Goal: Task Accomplishment & Management: Manage account settings

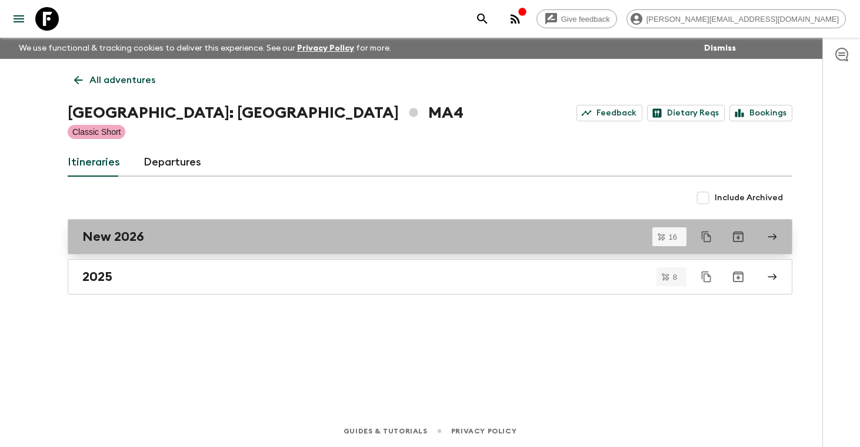
click at [125, 240] on h2 "New 2026" at bounding box center [113, 236] width 62 height 15
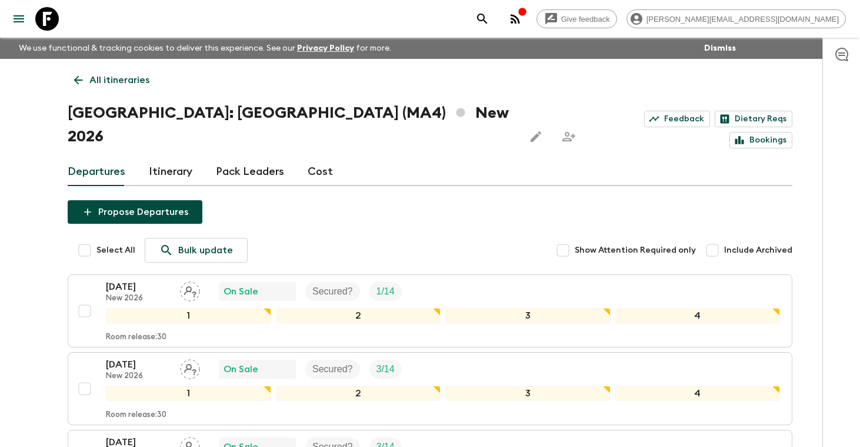
click at [318, 158] on link "Cost" at bounding box center [320, 172] width 25 height 28
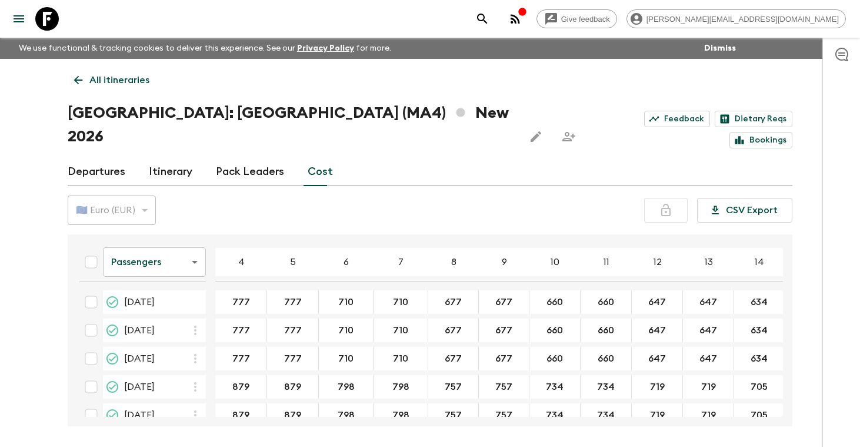
click at [144, 194] on div "🇪🇺 Euro (EUR)" at bounding box center [112, 210] width 88 height 33
click at [196, 241] on body "Give feedback [PERSON_NAME][EMAIL_ADDRESS][DOMAIN_NAME] We use functional & tra…" at bounding box center [430, 245] width 860 height 491
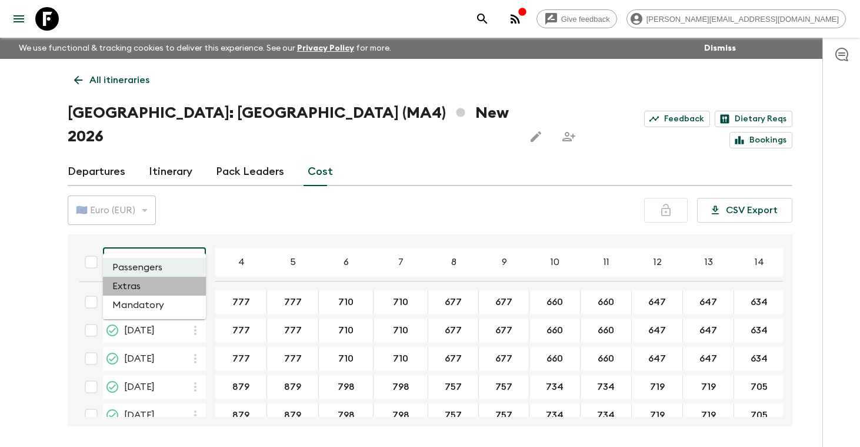
click at [169, 285] on li "Extras" at bounding box center [154, 286] width 103 height 19
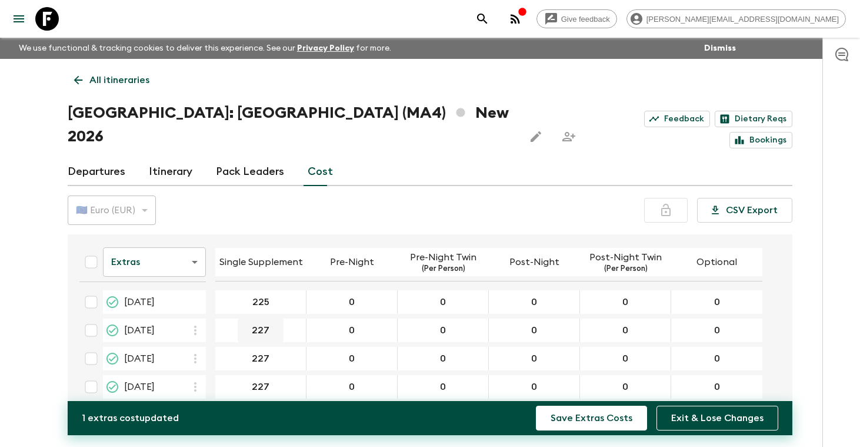
type input "225"
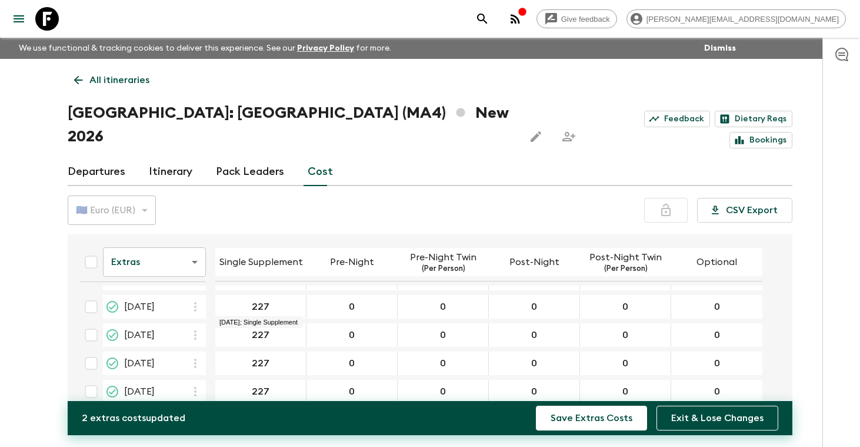
scroll to position [51, 0]
type input "225"
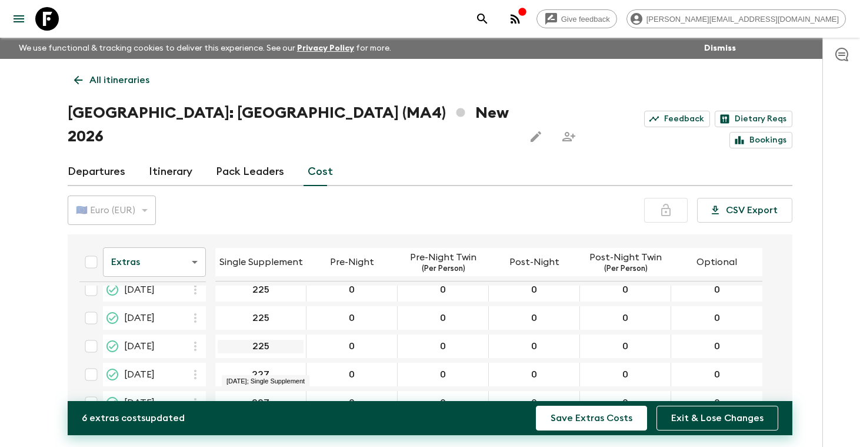
scroll to position [112, 0]
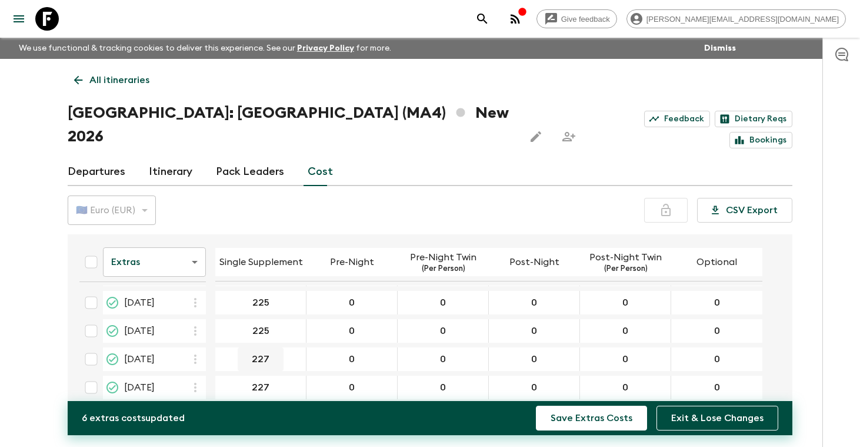
type input "225"
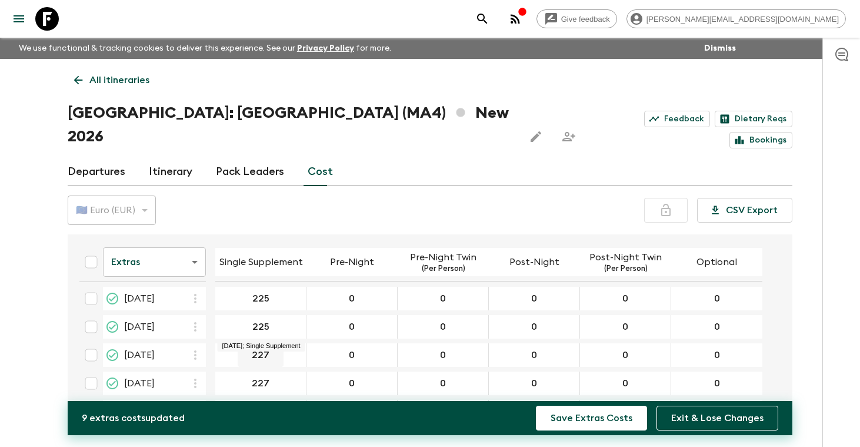
type input "225"
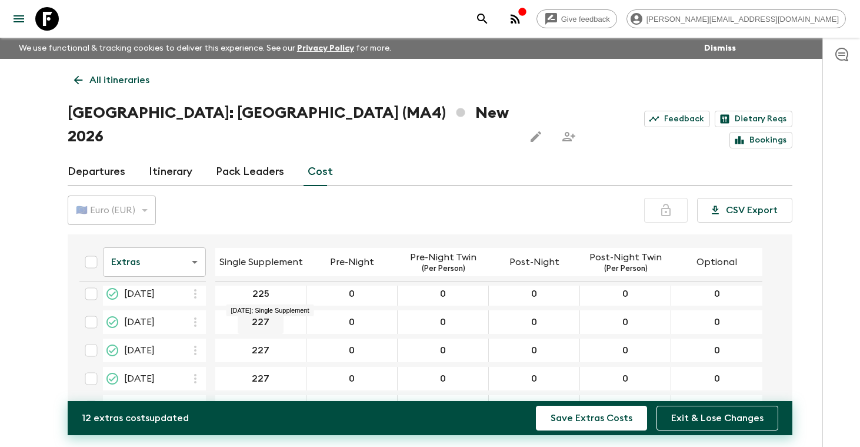
type input "225"
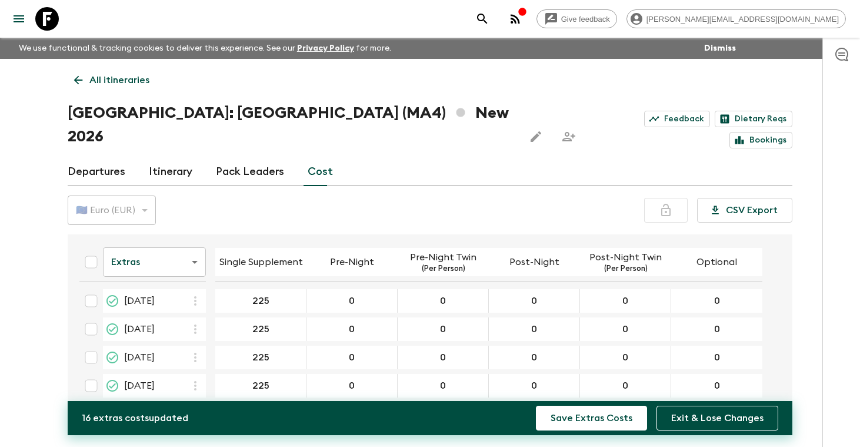
scroll to position [0, 0]
type input "225"
click at [586, 416] on button "Save Extras Costs" at bounding box center [591, 417] width 111 height 25
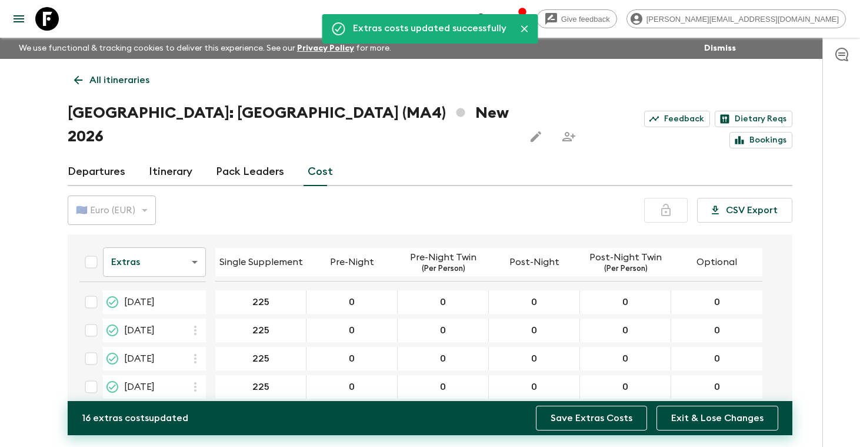
scroll to position [325, 0]
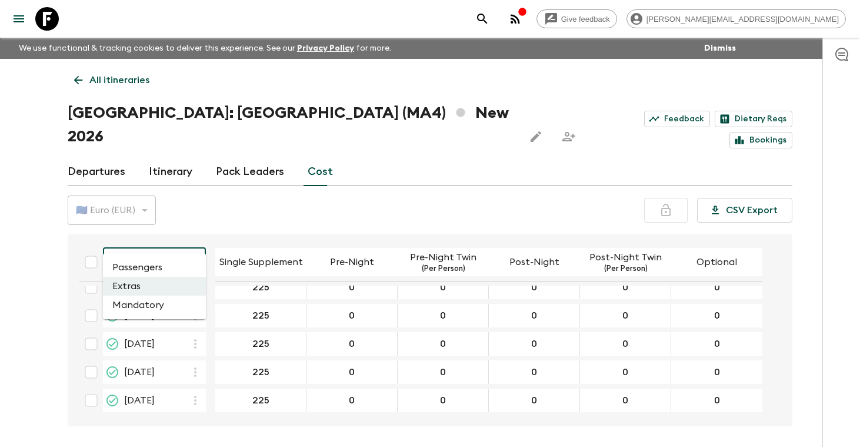
click at [192, 239] on body "Give feedback [PERSON_NAME][EMAIL_ADDRESS][DOMAIN_NAME] We use functional & tra…" at bounding box center [430, 245] width 860 height 491
click at [153, 269] on li "Passengers" at bounding box center [154, 267] width 103 height 19
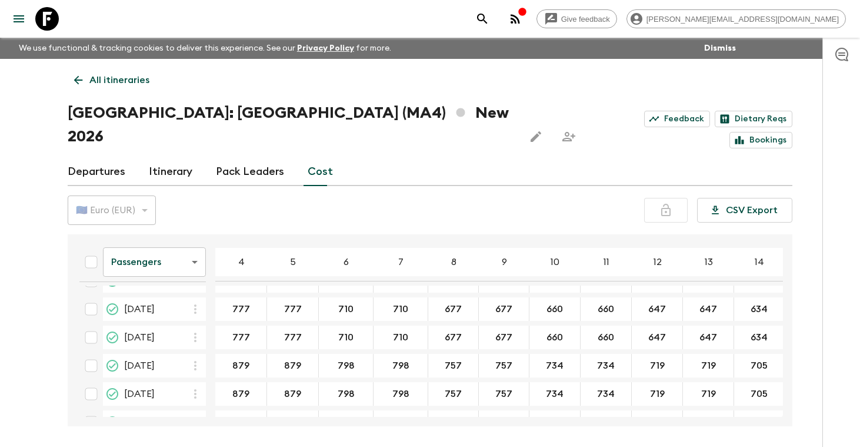
scroll to position [25, 0]
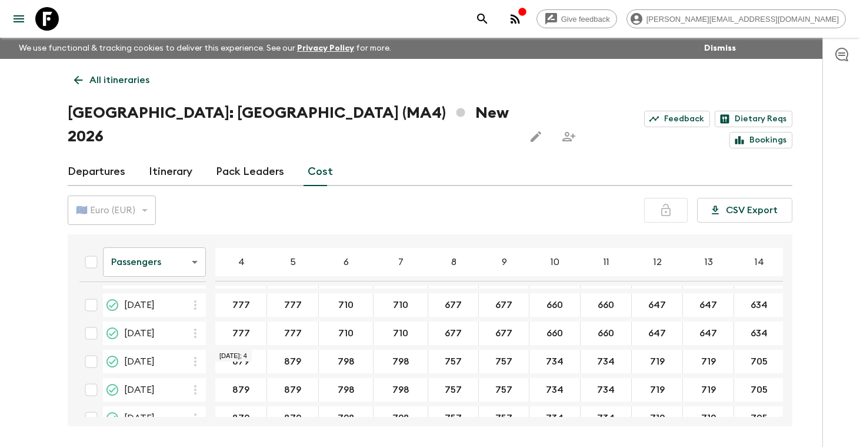
type input "6"
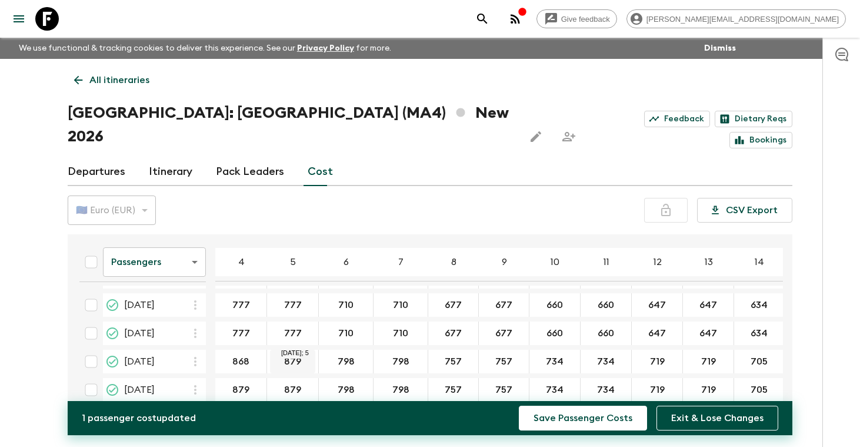
type input "868"
type input "787"
type input "749"
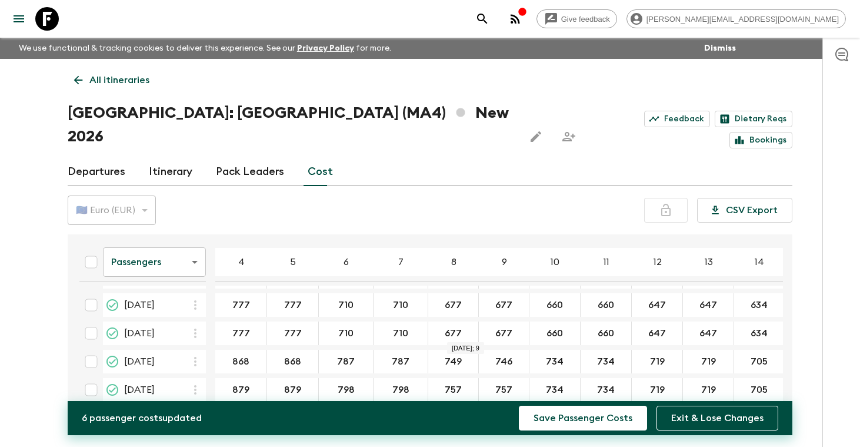
type input "746"
click at [471, 350] on div "749 ​" at bounding box center [453, 362] width 51 height 24
click at [462, 355] on input "749" at bounding box center [453, 362] width 45 height 14
type input "746"
type input "722"
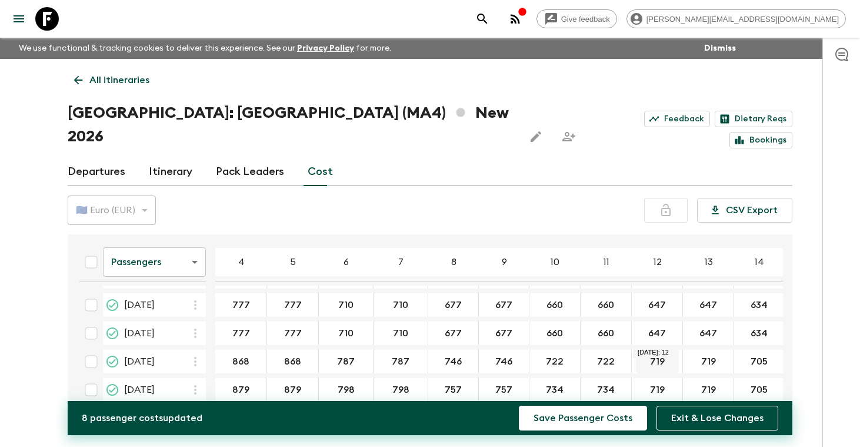
type input "722"
type input "707"
type input "694"
type input "868"
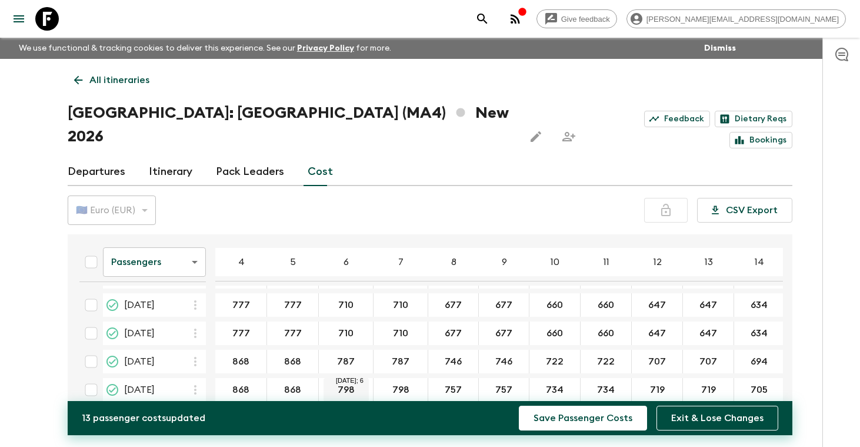
type input "868"
type input "787"
type input "746"
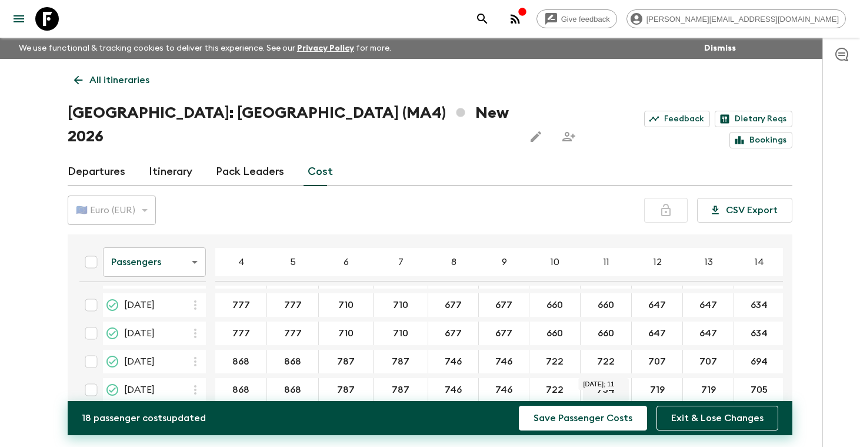
type input "722"
type input "707"
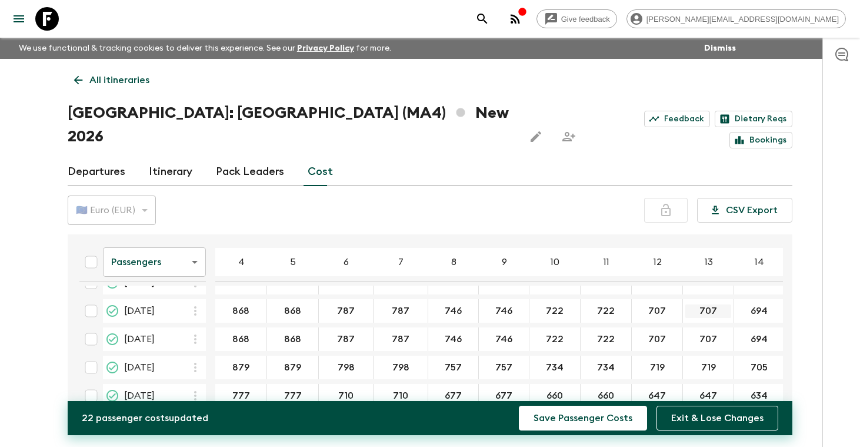
scroll to position [85, 0]
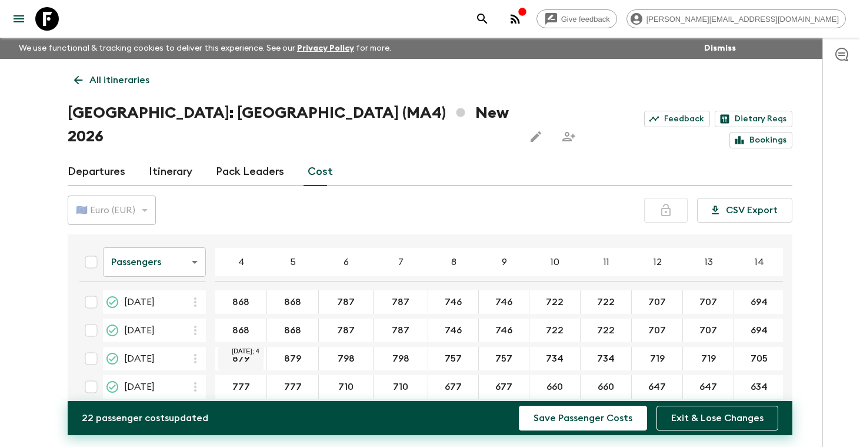
type input "694"
type input "868"
type input "787"
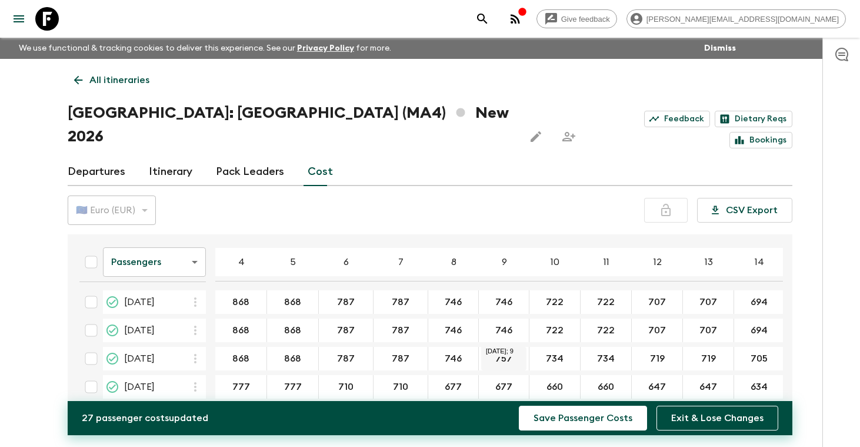
type input "746"
type input "722"
type input "707"
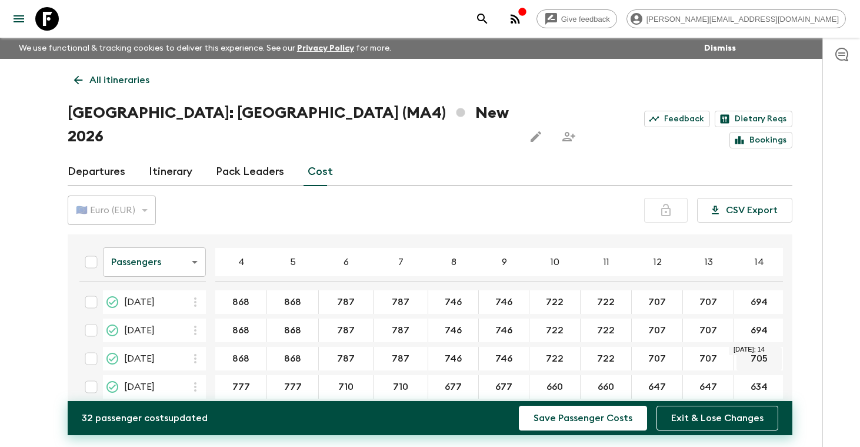
type input "707"
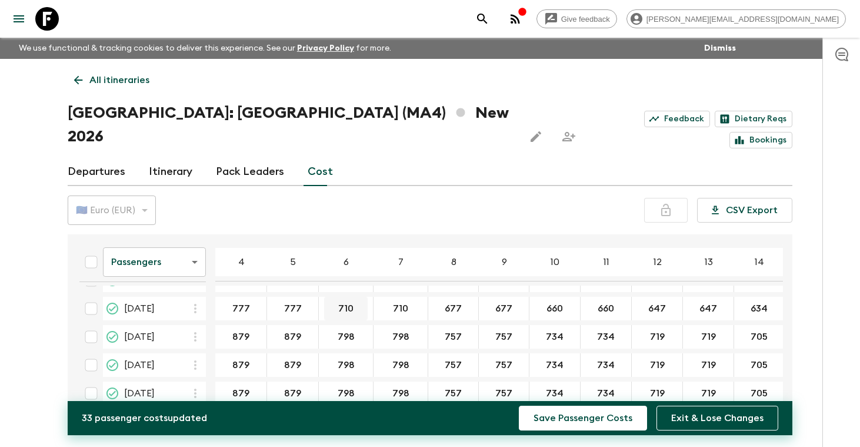
scroll to position [280, 0]
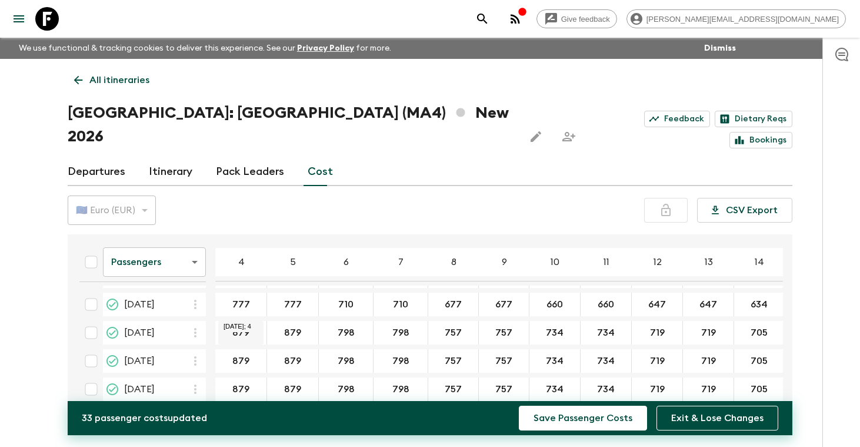
type input "694"
type input "868"
type input "787"
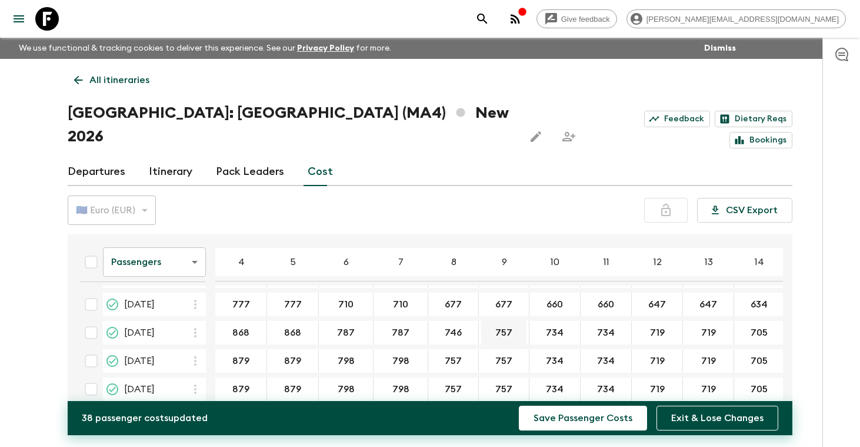
type input "746"
type input "722"
type input "707"
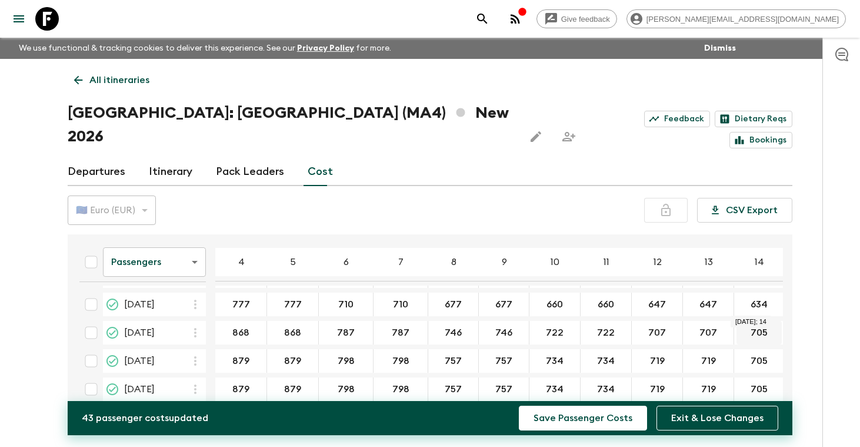
type input "707"
type input "694"
type input "868"
type input "787"
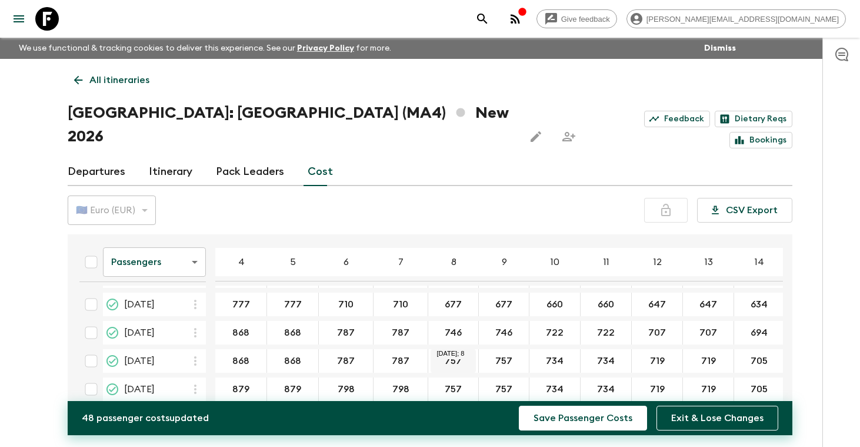
type input "787"
type input "746"
type input "722"
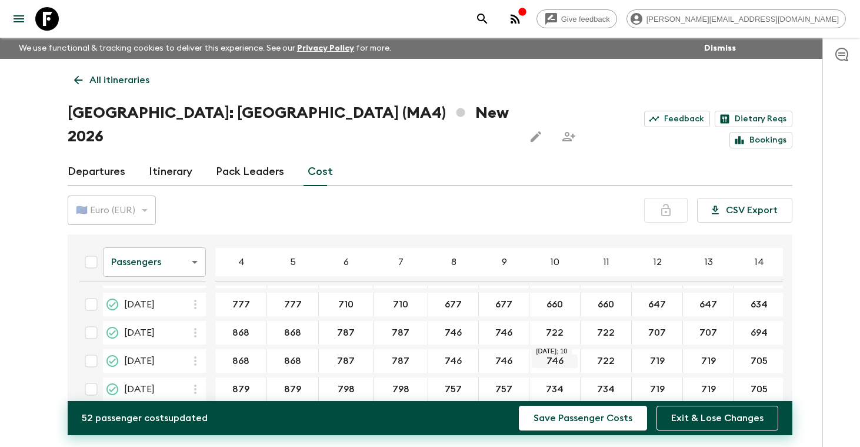
click at [560, 354] on input "746" at bounding box center [555, 361] width 46 height 14
type input "722"
click at [655, 354] on input "719" at bounding box center [657, 361] width 46 height 14
type input "707"
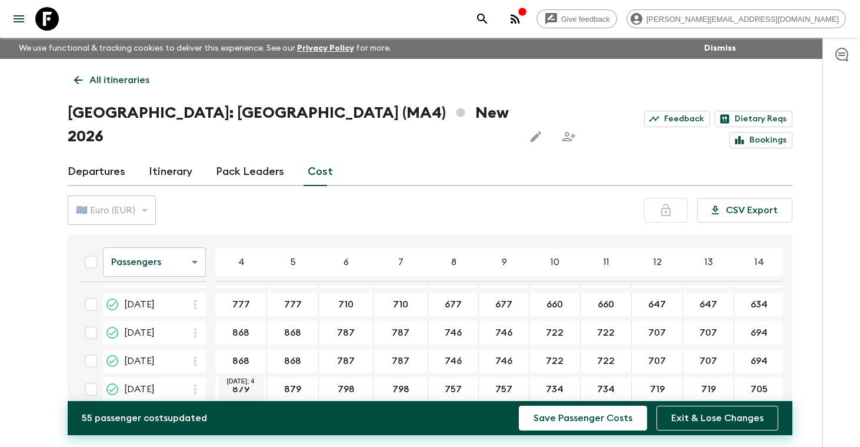
type input "694"
type input "868"
type input "787"
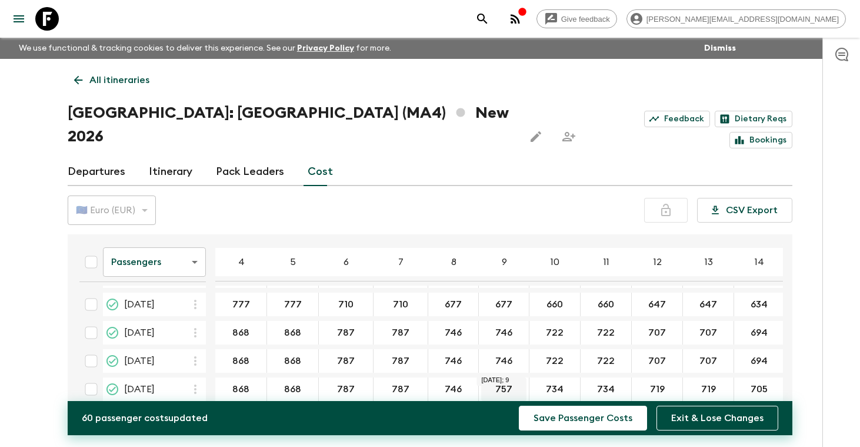
type input "746"
type input "722"
type input "707"
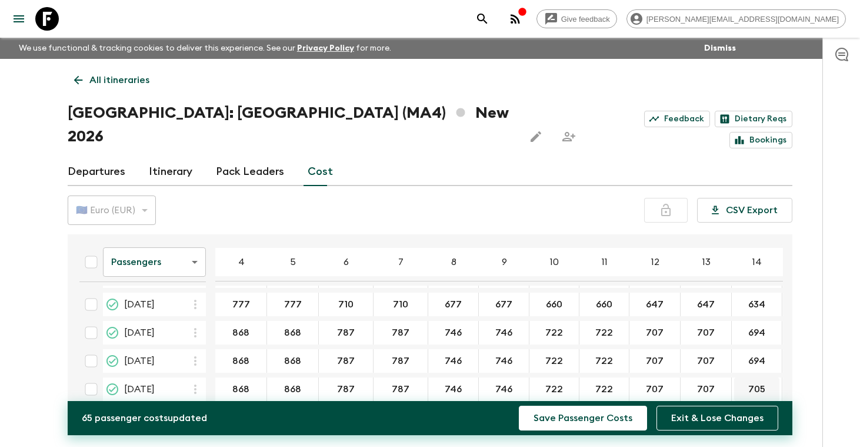
type input "707"
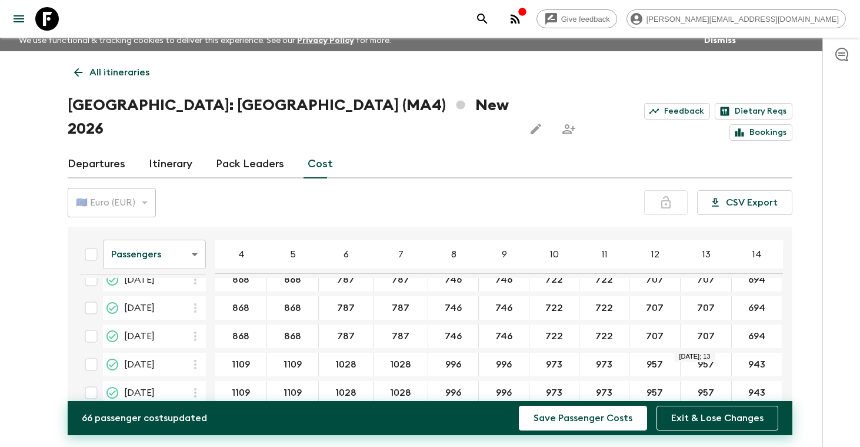
scroll to position [0, 0]
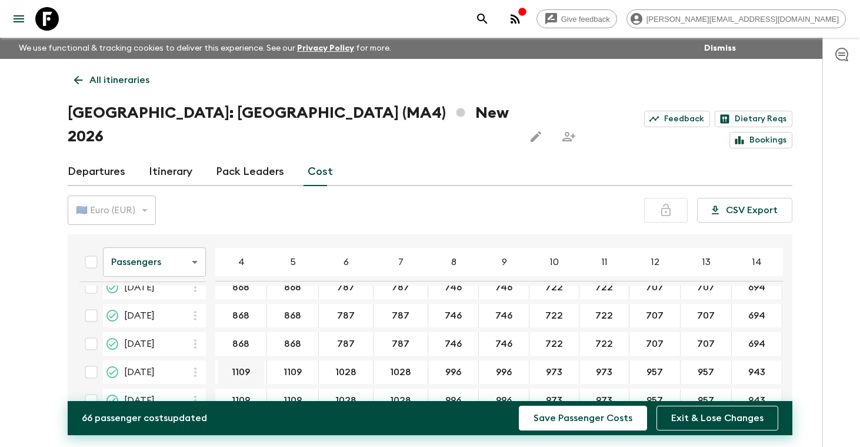
type input "694"
type input "1099"
type input "1018"
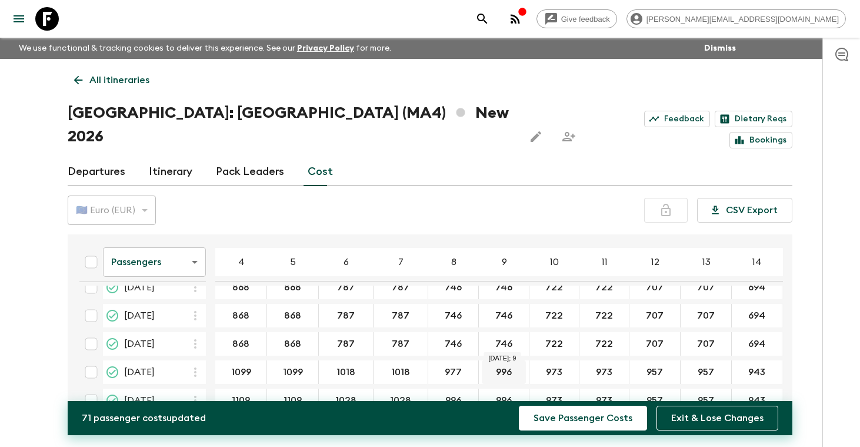
type input "977"
type input "957"
type input "938"
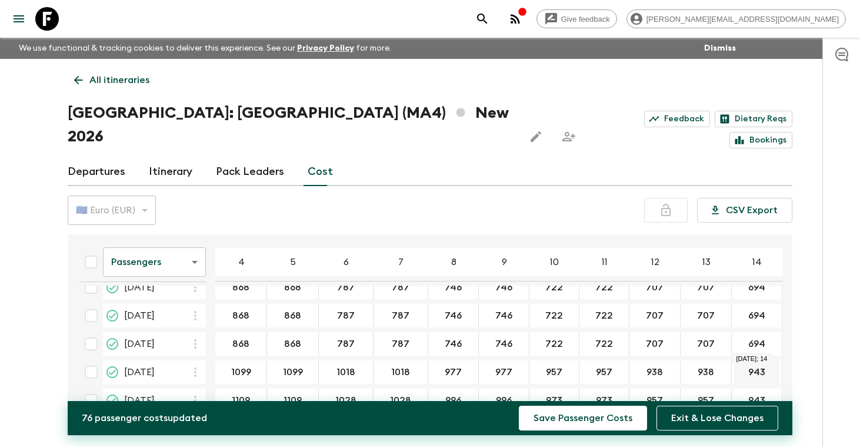
type input "938"
type input "925"
type input "1099"
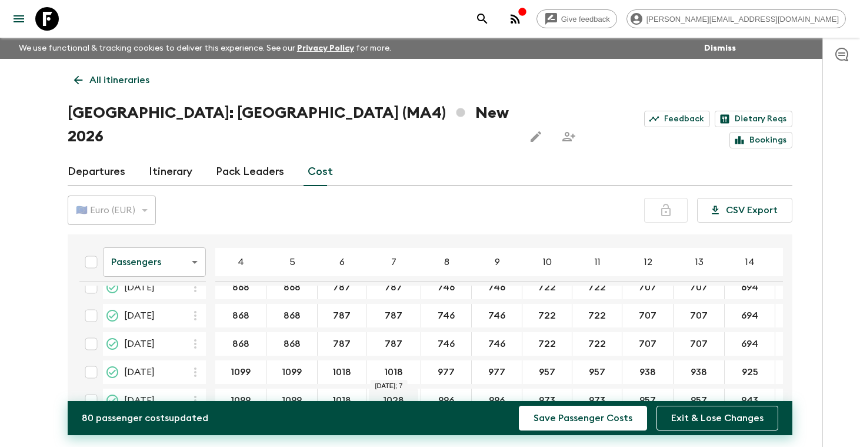
type input "1018"
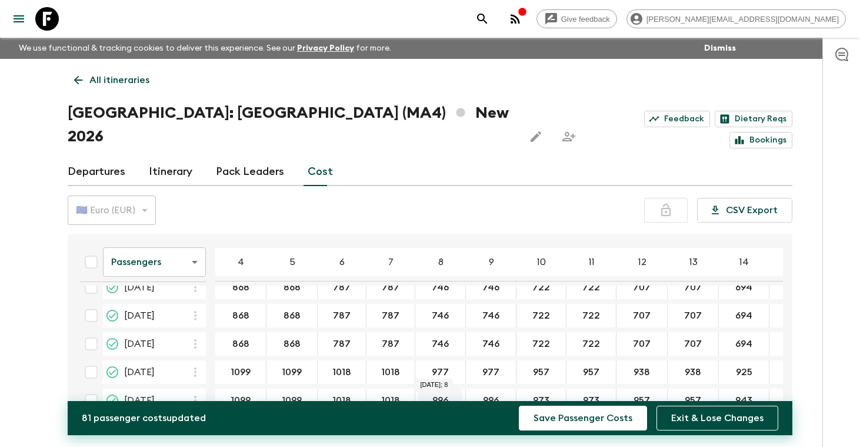
type input "1018"
type input "977"
type input "9"
type input "957"
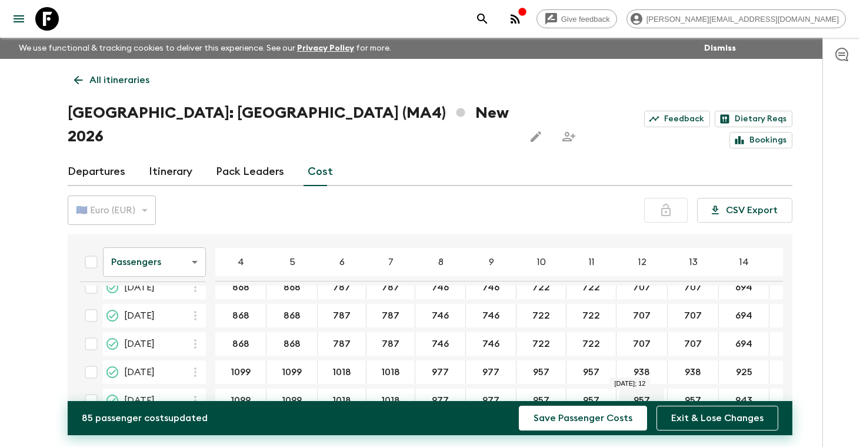
type input "957"
type input "938"
type input "925"
click at [593, 412] on button "Save Passenger Costs" at bounding box center [583, 417] width 128 height 25
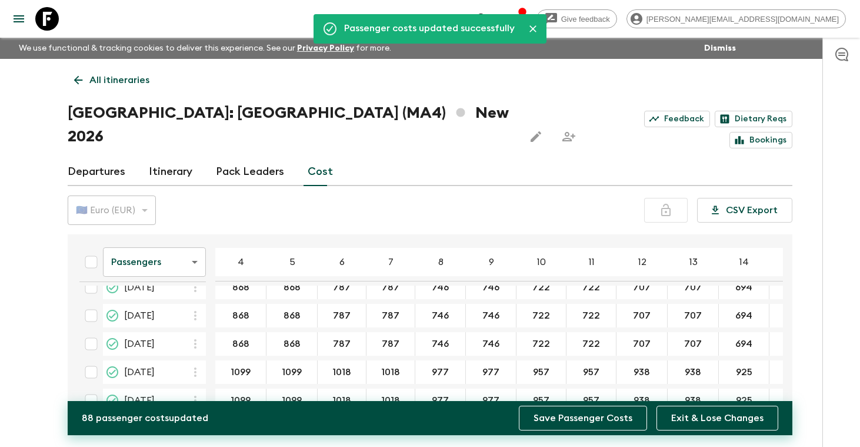
scroll to position [330, 0]
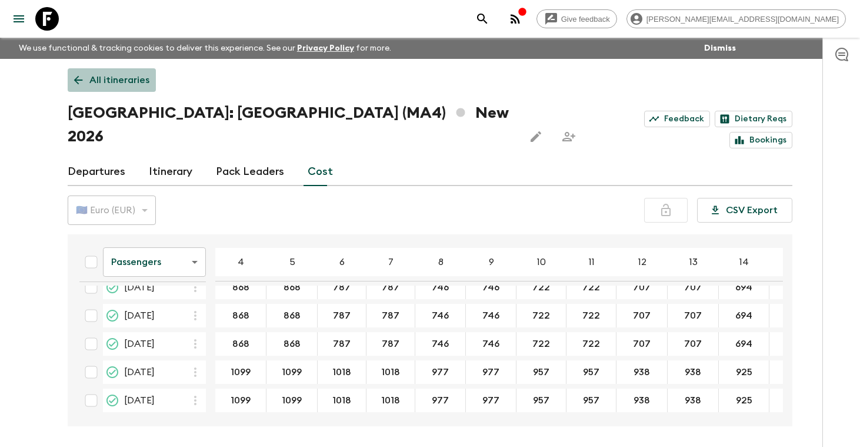
click at [125, 79] on p "All itineraries" at bounding box center [119, 80] width 60 height 14
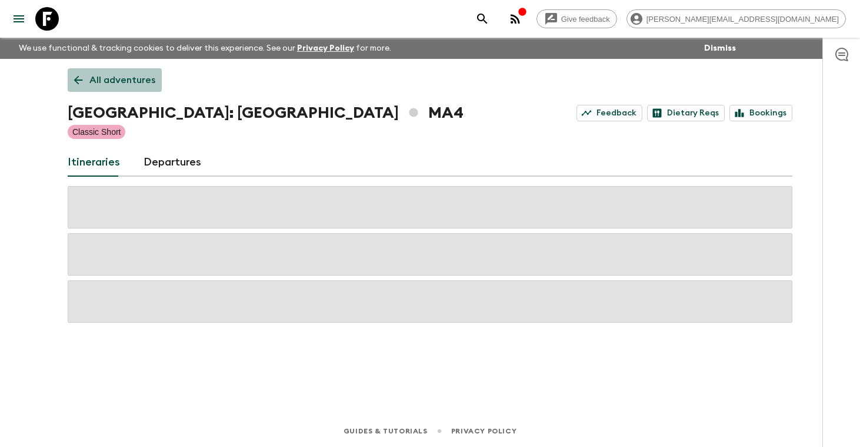
click at [125, 79] on p "All adventures" at bounding box center [122, 80] width 66 height 14
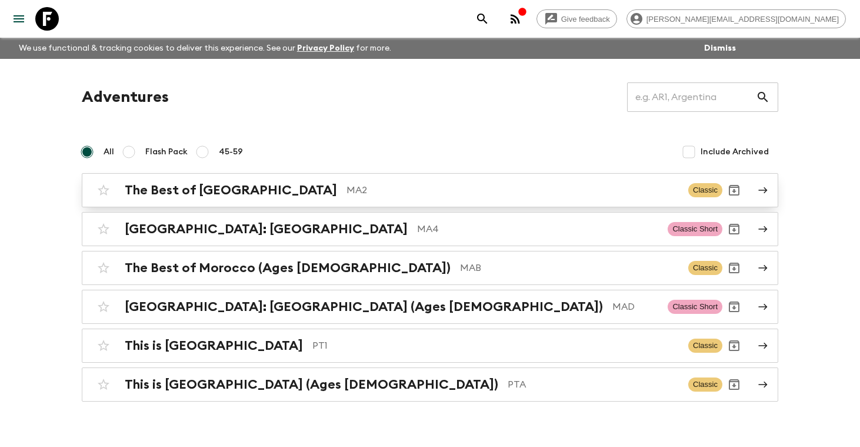
click at [204, 190] on h2 "The Best of [GEOGRAPHIC_DATA]" at bounding box center [231, 189] width 212 height 15
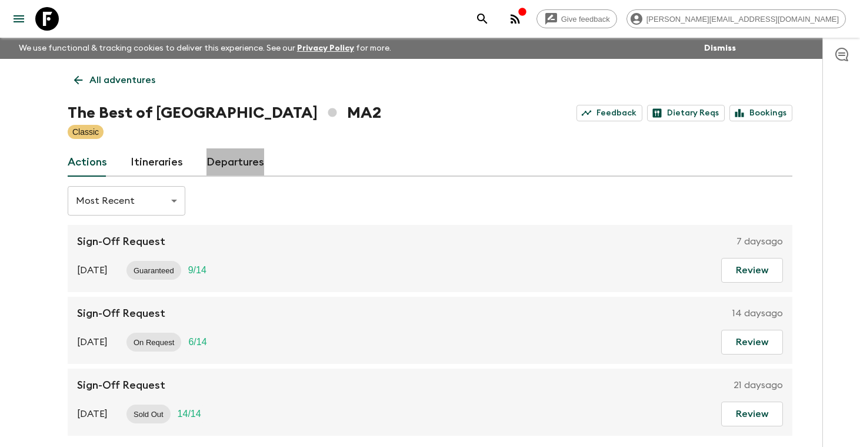
click at [237, 167] on link "Departures" at bounding box center [236, 162] width 58 height 28
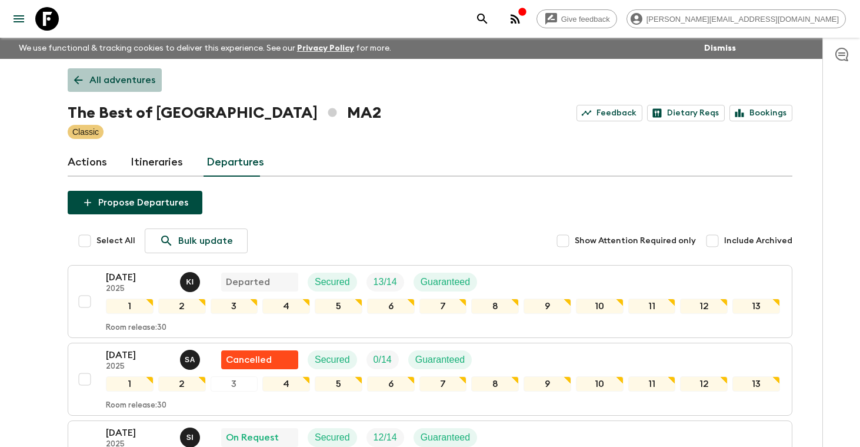
click at [131, 84] on p "All adventures" at bounding box center [122, 80] width 66 height 14
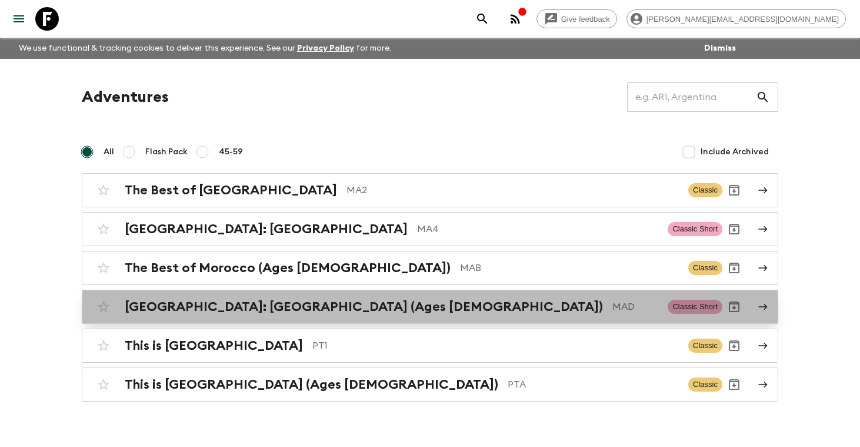
click at [197, 310] on h2 "[GEOGRAPHIC_DATA]: [GEOGRAPHIC_DATA] (Ages [DEMOGRAPHIC_DATA])" at bounding box center [364, 306] width 478 height 15
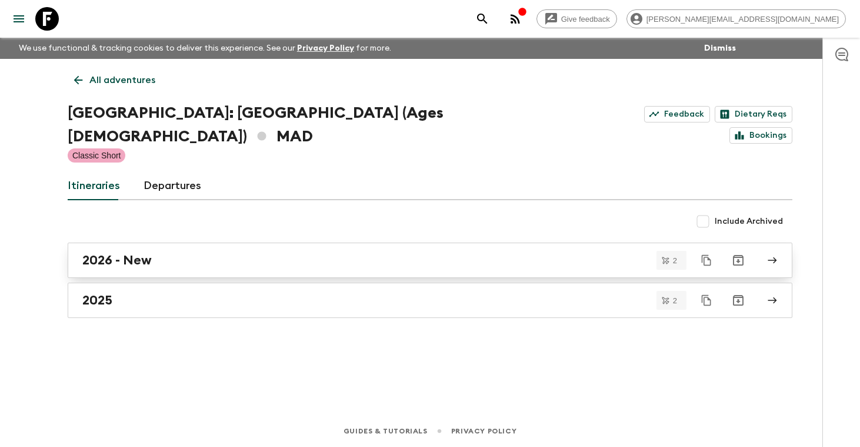
click at [159, 252] on div "2026 - New" at bounding box center [418, 259] width 673 height 15
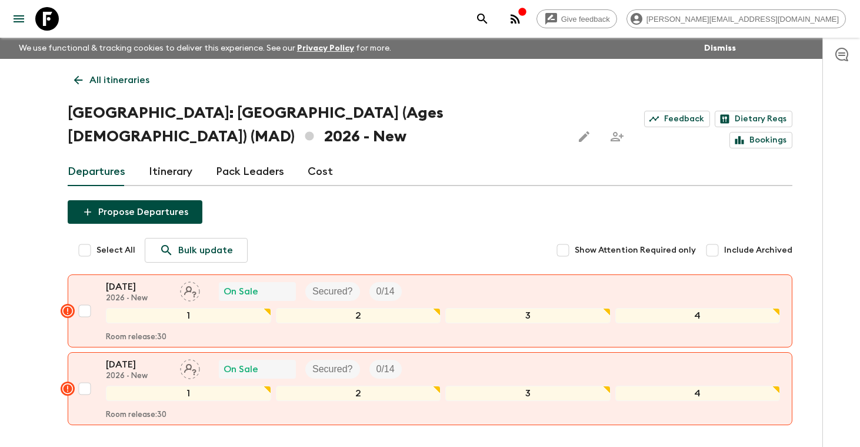
click at [320, 158] on link "Cost" at bounding box center [320, 172] width 25 height 28
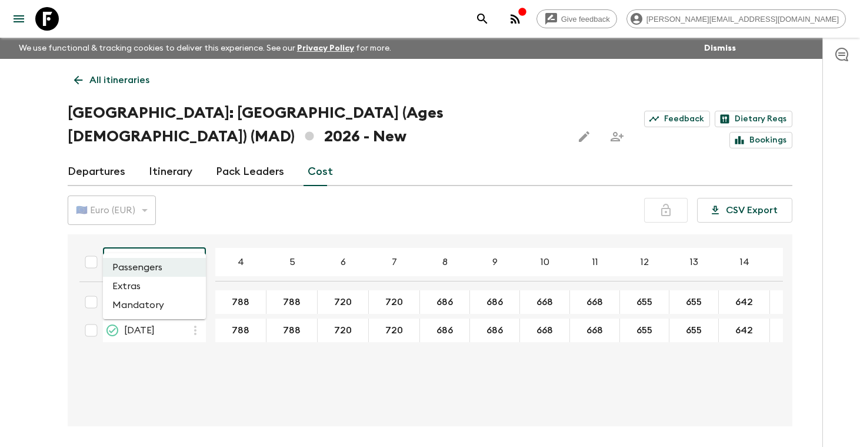
click at [193, 238] on body "Give feedback [PERSON_NAME][EMAIL_ADDRESS][DOMAIN_NAME] We use functional & tra…" at bounding box center [430, 245] width 860 height 491
click at [167, 282] on li "Extras" at bounding box center [154, 286] width 103 height 19
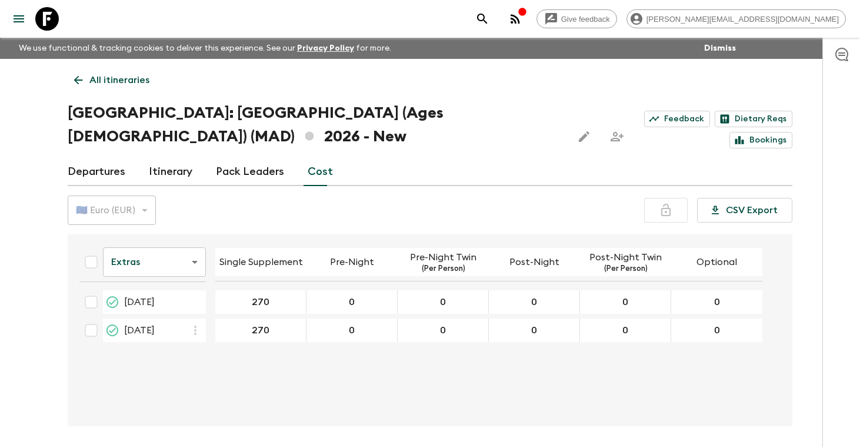
click at [147, 194] on div "🇪🇺 Euro (EUR)" at bounding box center [112, 210] width 88 height 33
click at [196, 239] on body "Give feedback [PERSON_NAME][EMAIL_ADDRESS][DOMAIN_NAME] We use functional & tra…" at bounding box center [430, 245] width 860 height 491
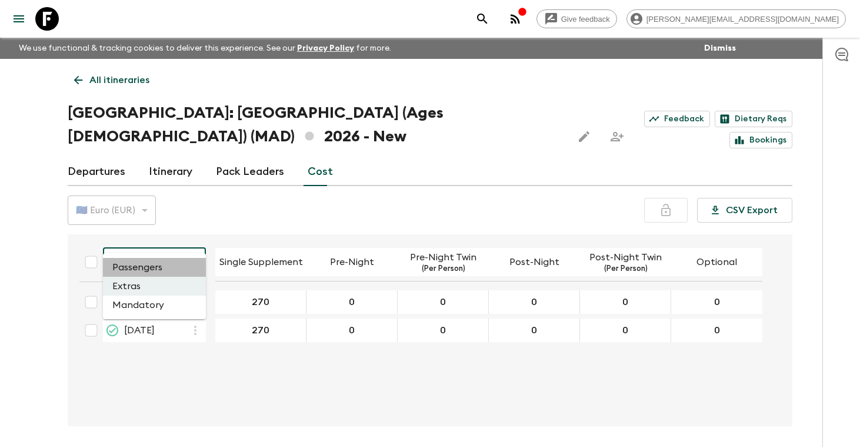
click at [152, 268] on li "Passengers" at bounding box center [154, 267] width 103 height 19
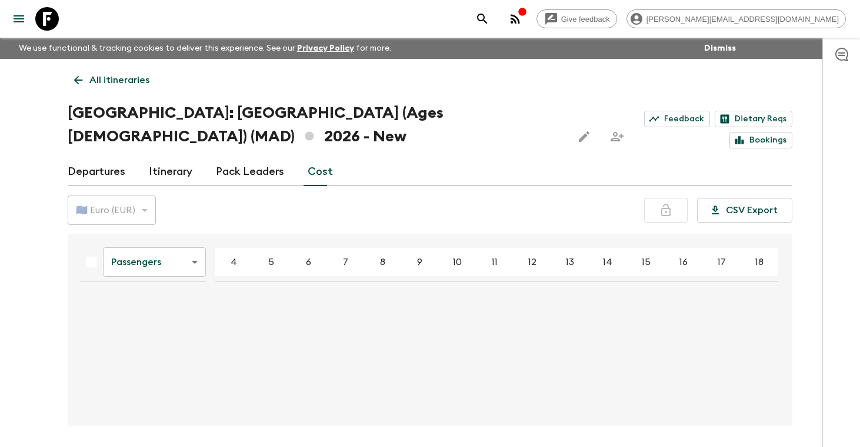
click at [195, 237] on body "Give feedback [PERSON_NAME][EMAIL_ADDRESS][DOMAIN_NAME] We use functional & tra…" at bounding box center [430, 245] width 860 height 491
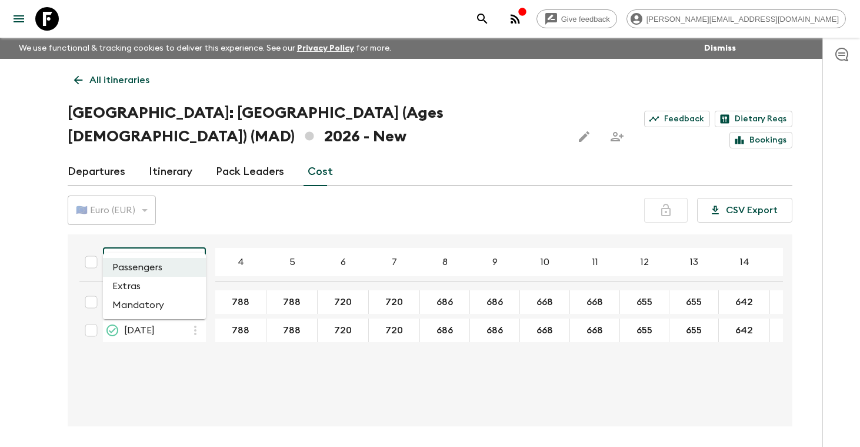
click at [232, 190] on div at bounding box center [430, 223] width 860 height 447
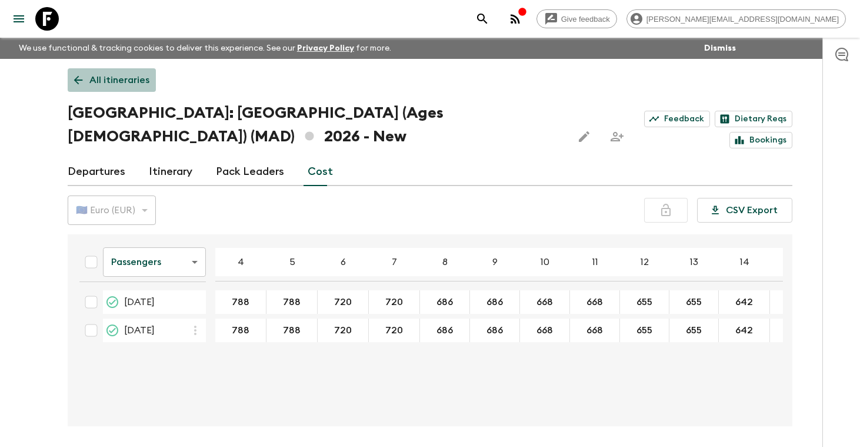
click at [131, 78] on p "All itineraries" at bounding box center [119, 80] width 60 height 14
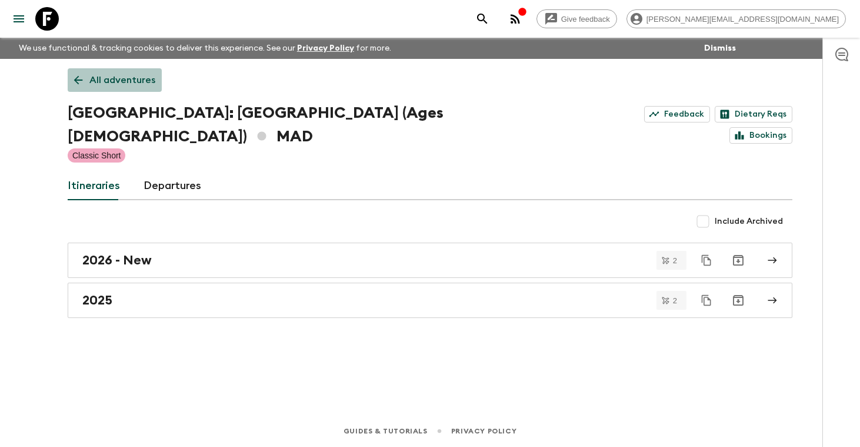
click at [131, 78] on p "All adventures" at bounding box center [122, 80] width 66 height 14
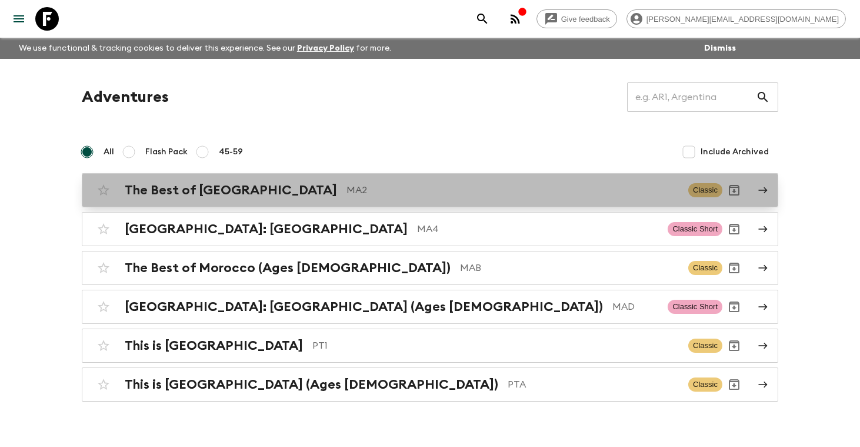
click at [198, 193] on h2 "The Best of [GEOGRAPHIC_DATA]" at bounding box center [231, 189] width 212 height 15
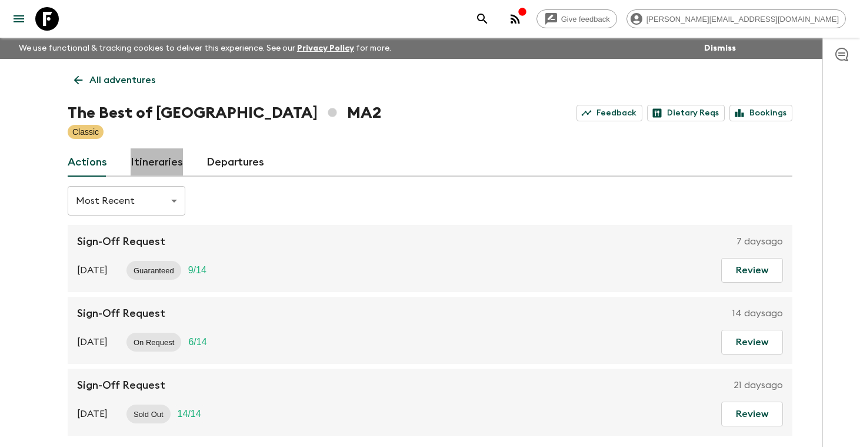
click at [166, 165] on link "Itineraries" at bounding box center [157, 162] width 52 height 28
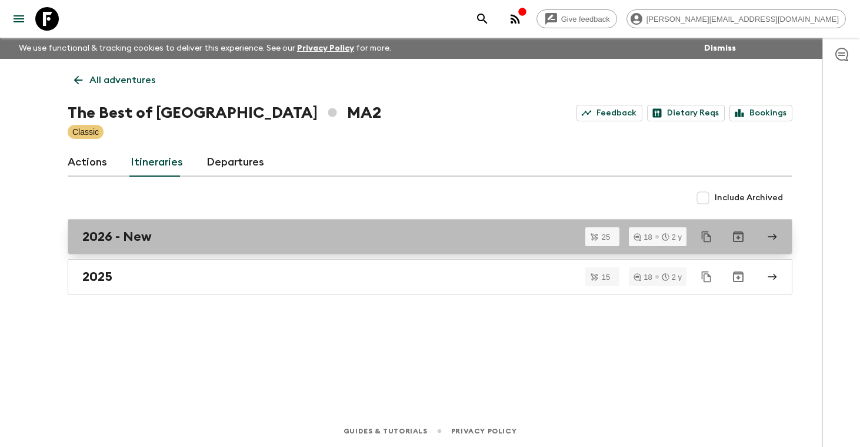
click at [139, 233] on h2 "2026 - New" at bounding box center [116, 236] width 69 height 15
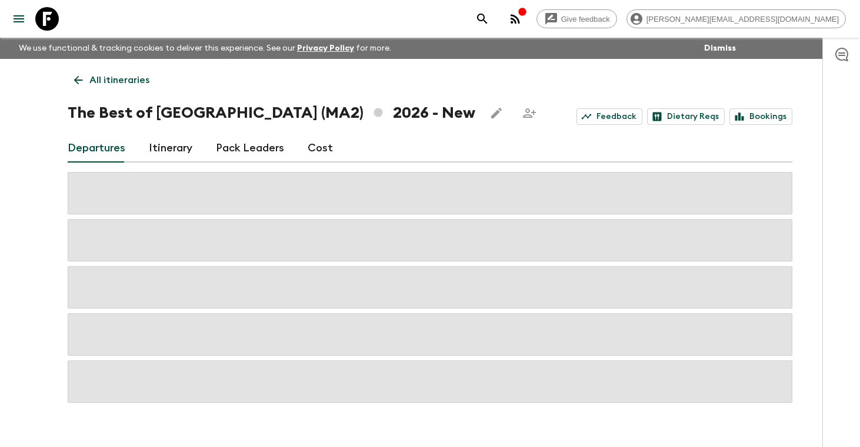
click at [311, 154] on link "Cost" at bounding box center [320, 148] width 25 height 28
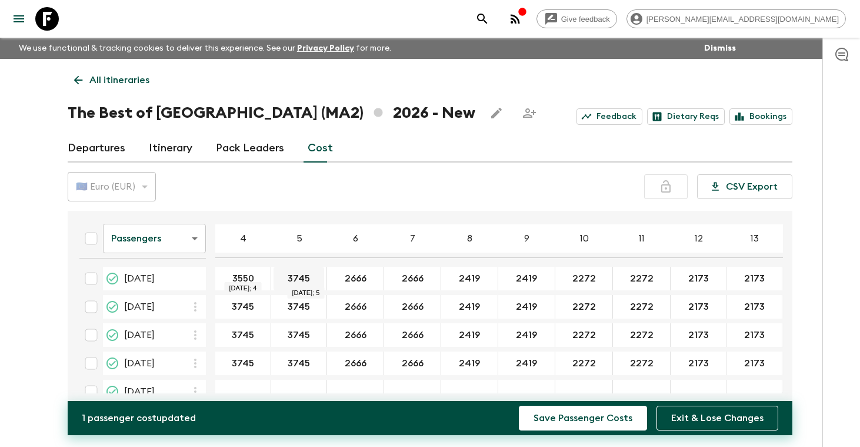
type input "3550"
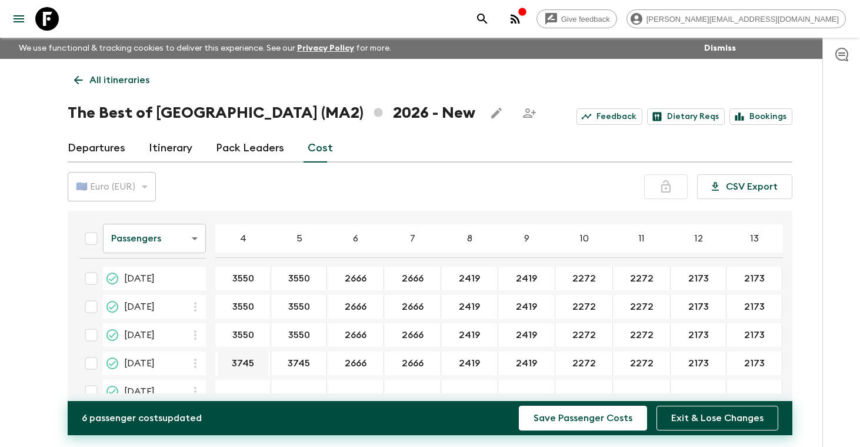
type input "3550"
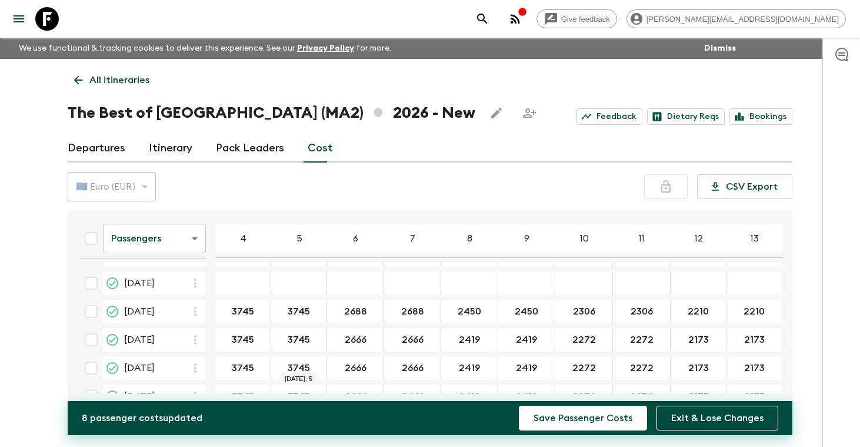
scroll to position [111, 0]
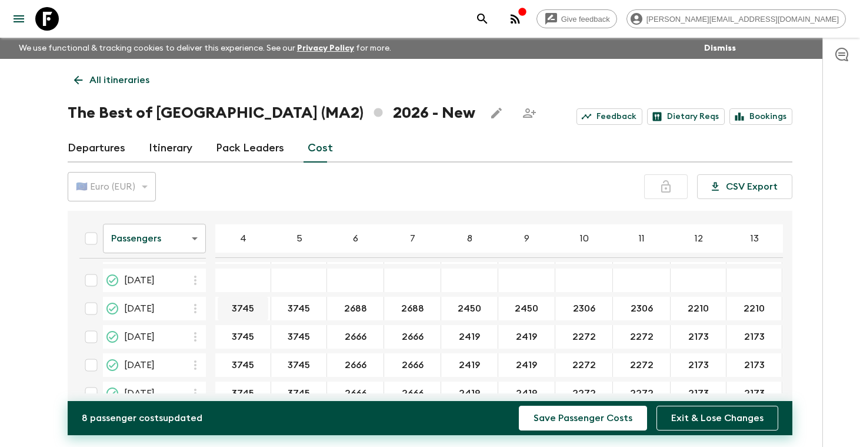
type input "3550"
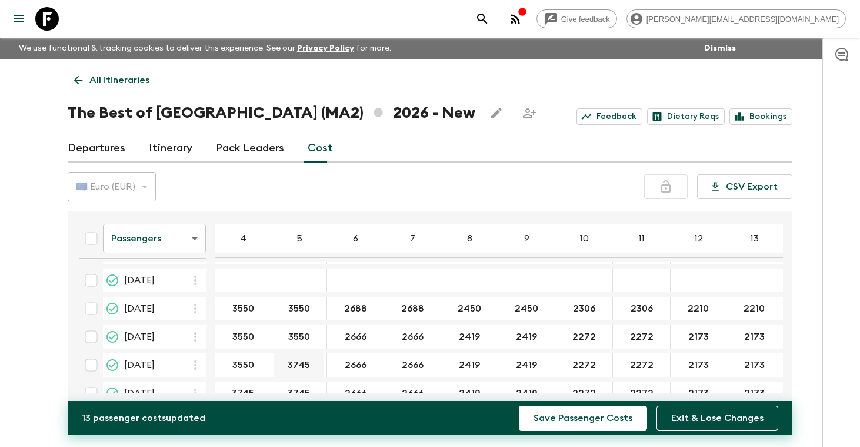
type input "3550"
type input "2"
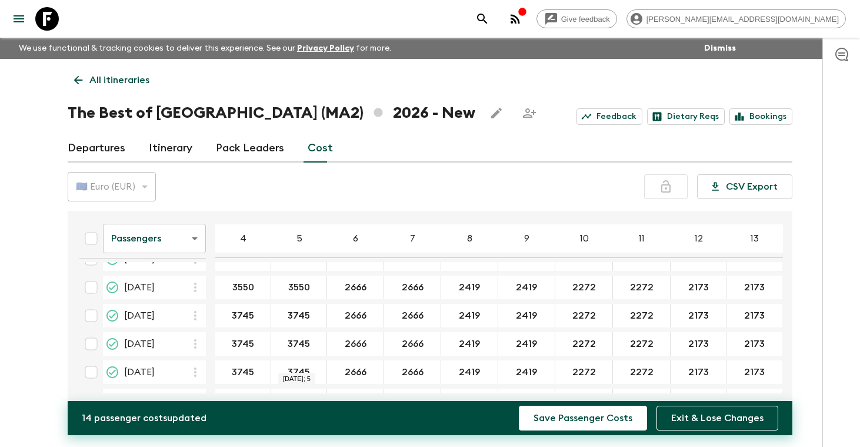
scroll to position [190, 0]
type input "3550"
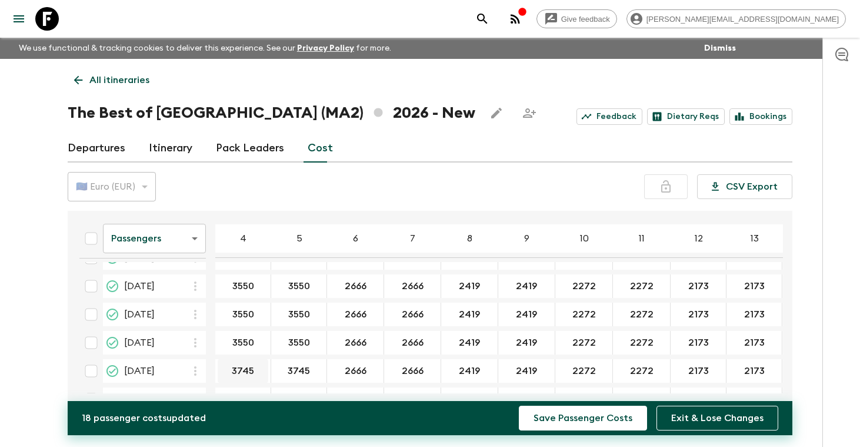
type input "3550"
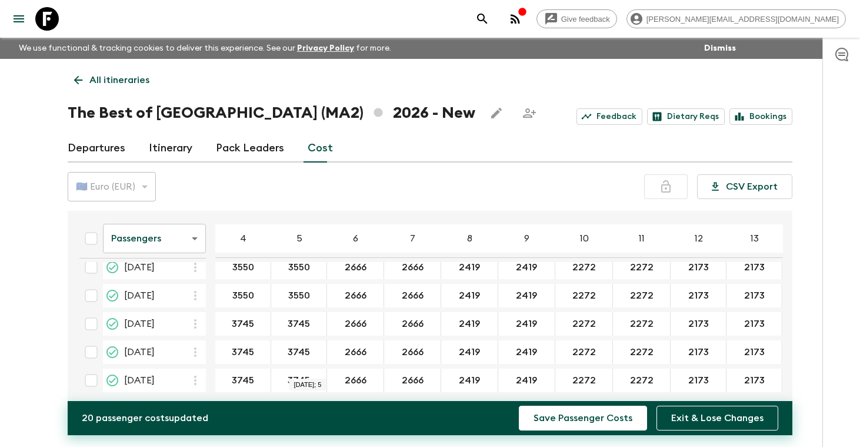
scroll to position [275, 0]
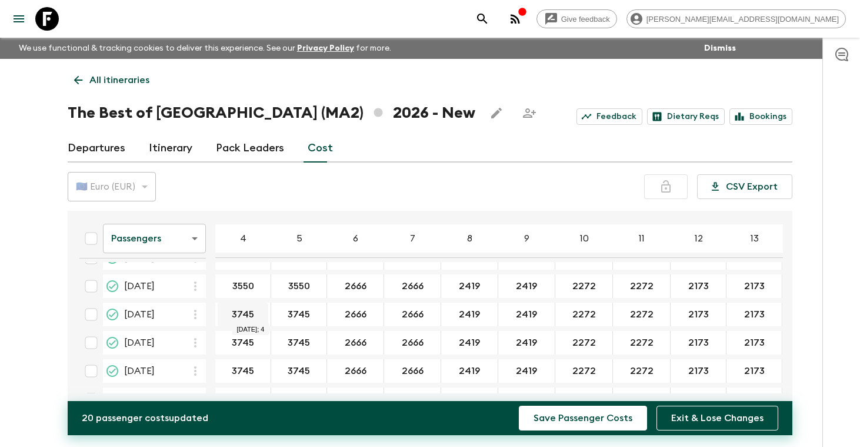
type input "3550"
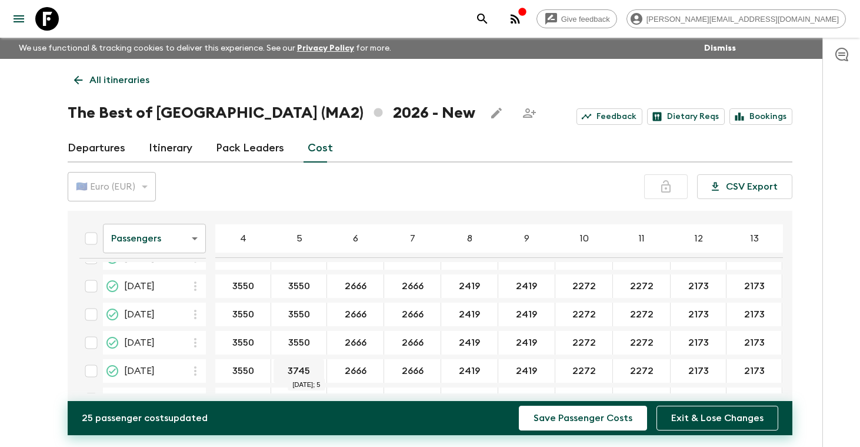
type input "3550"
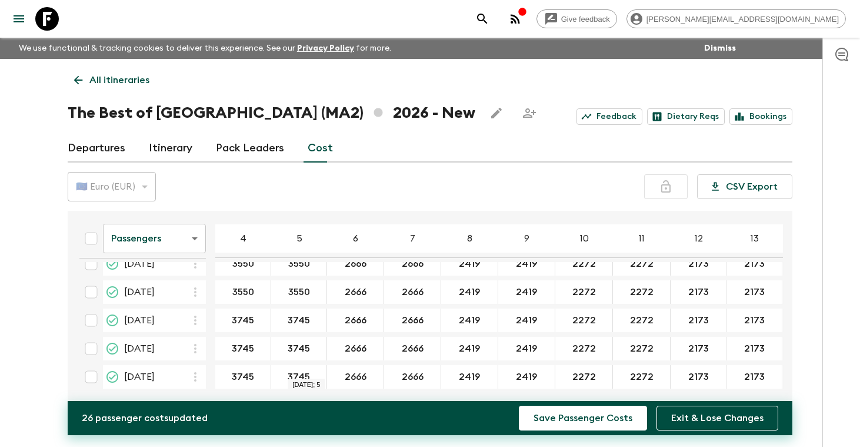
scroll to position [359, 0]
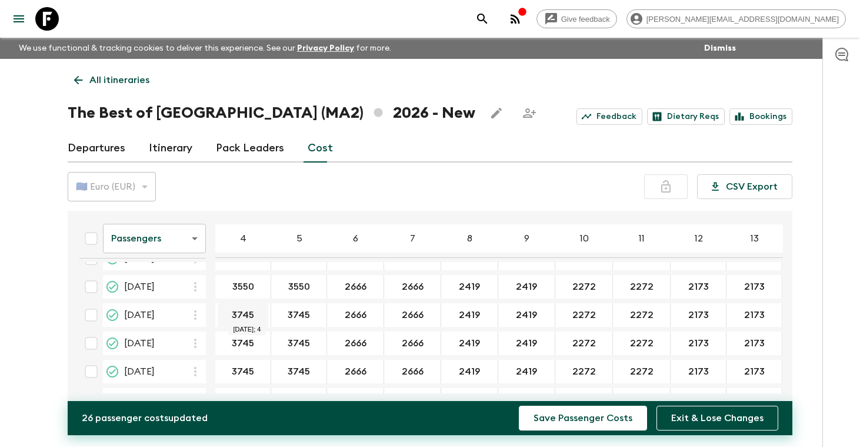
type input "3550"
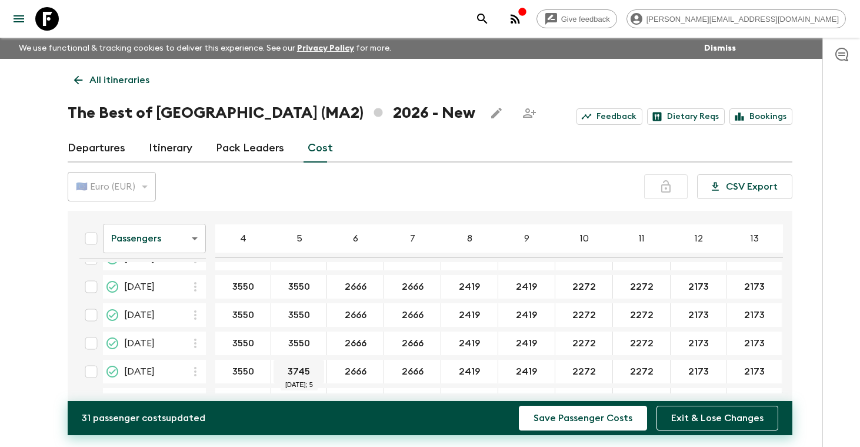
type input "3550"
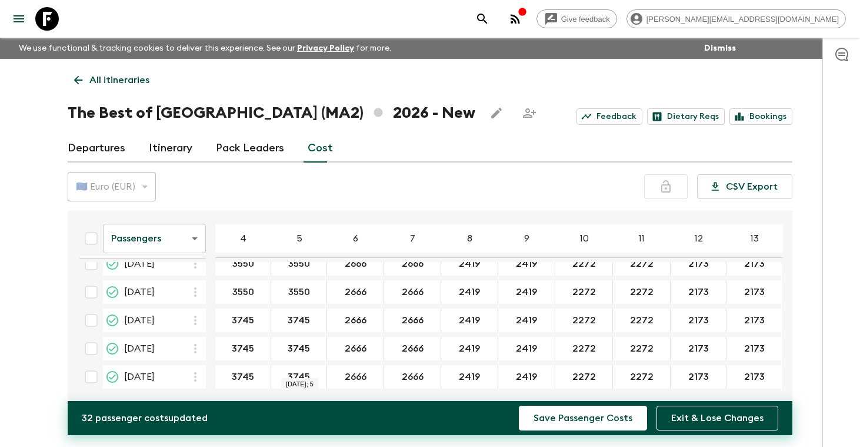
scroll to position [448, 0]
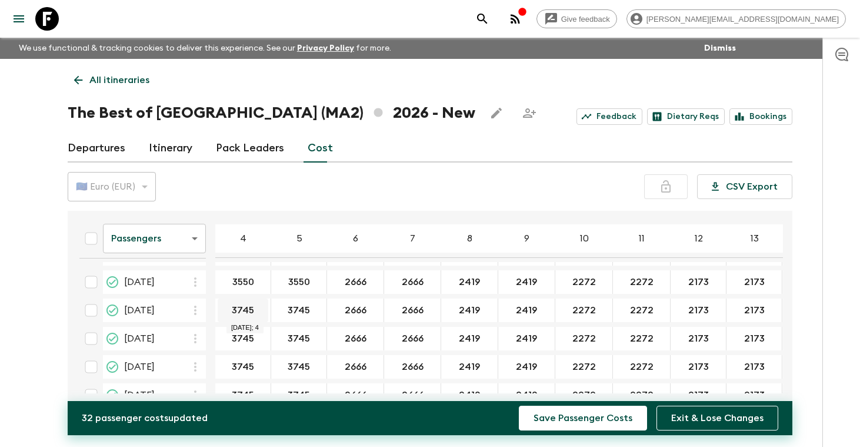
type input "3550"
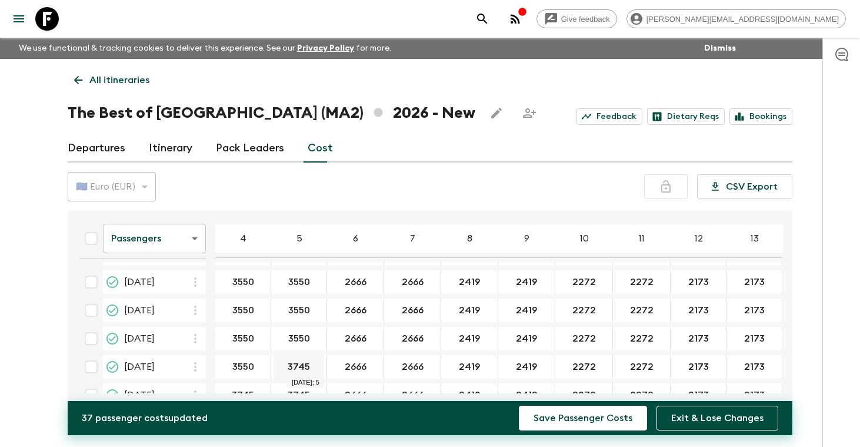
type input "3550"
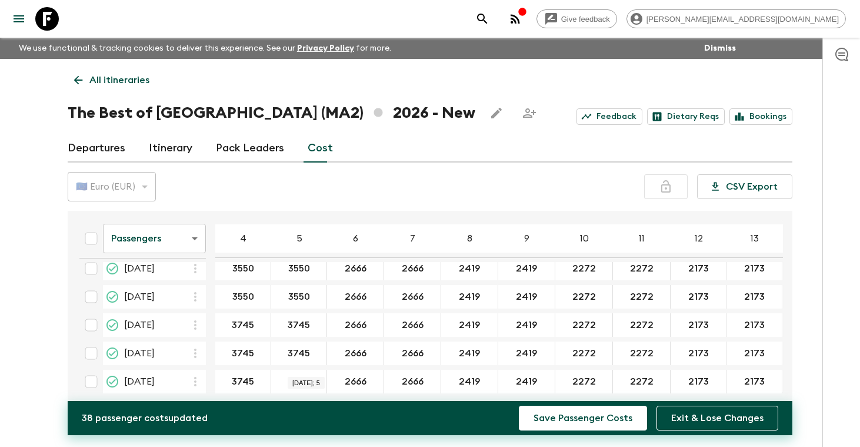
scroll to position [534, 0]
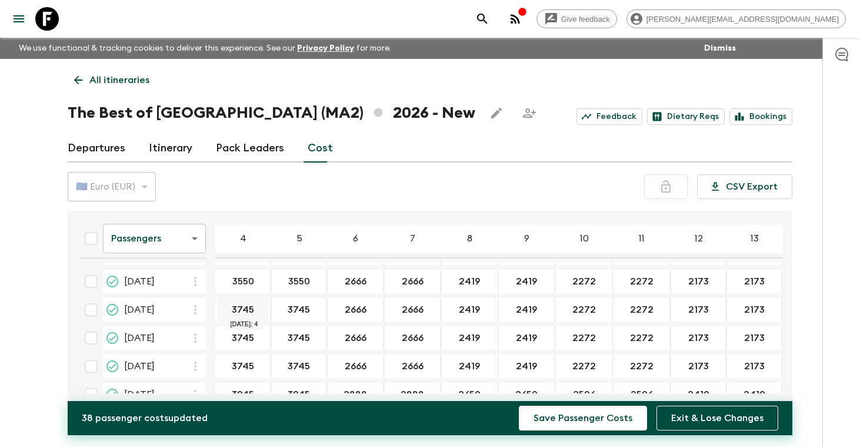
type input "3550"
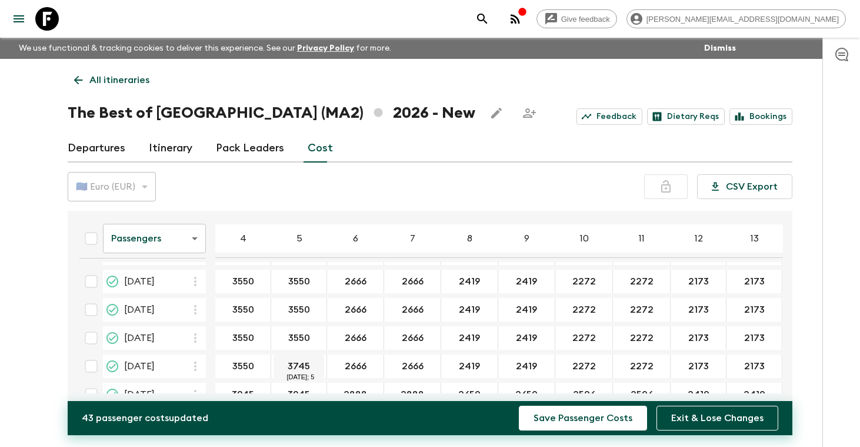
type input "3550"
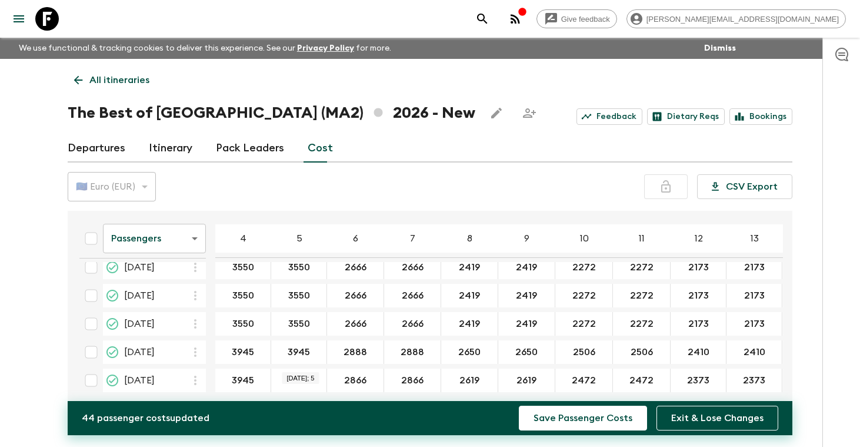
scroll to position [584, 0]
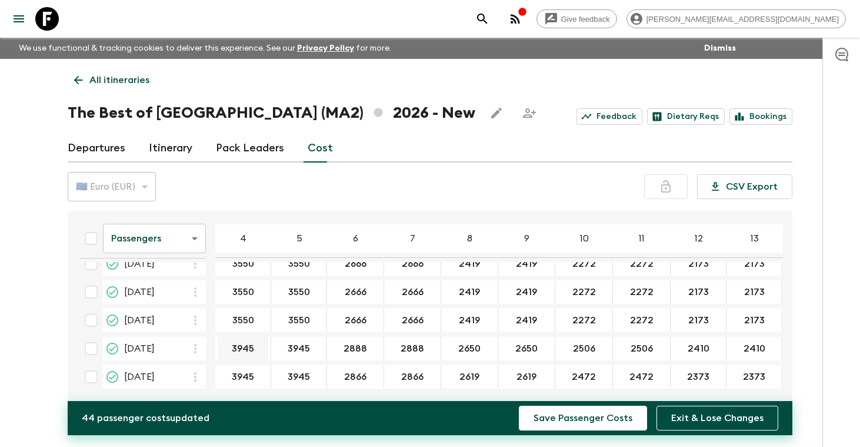
type input "3550"
type input "3750"
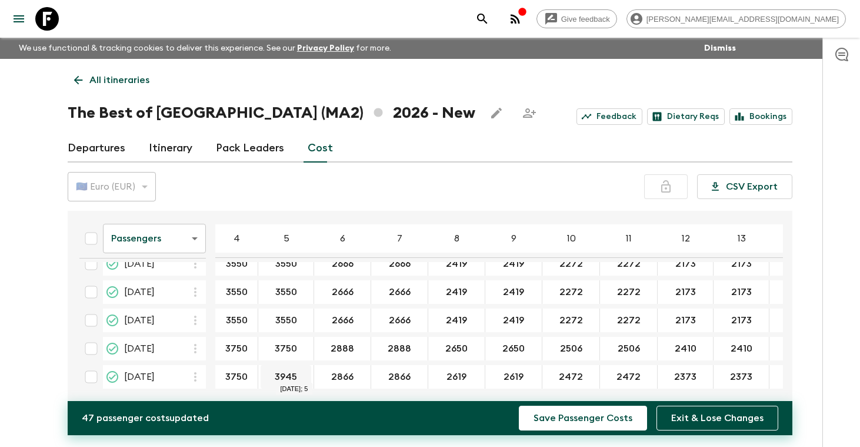
type input "3750"
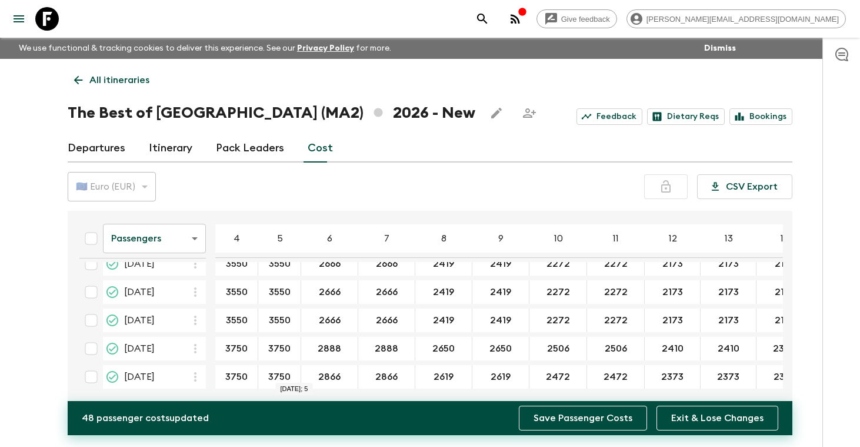
type input "3750"
click at [594, 419] on button "Save Passenger Costs" at bounding box center [583, 417] width 128 height 25
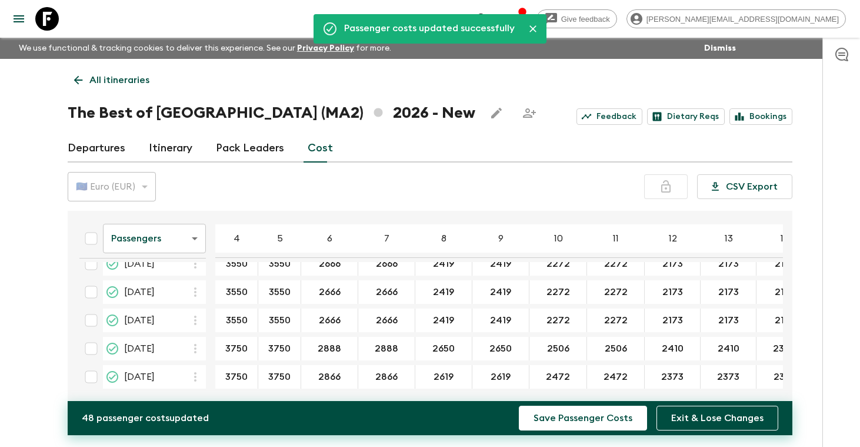
scroll to position [574, 0]
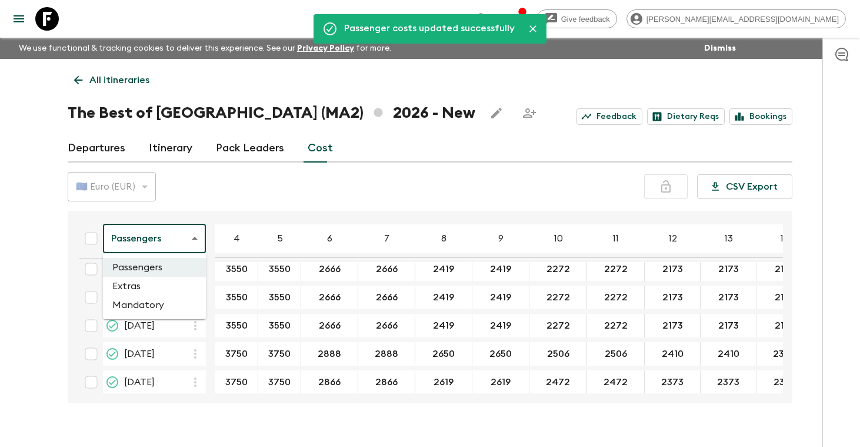
click at [197, 238] on body "Give feedback [PERSON_NAME][EMAIL_ADDRESS][DOMAIN_NAME] We use functional & tra…" at bounding box center [430, 233] width 860 height 467
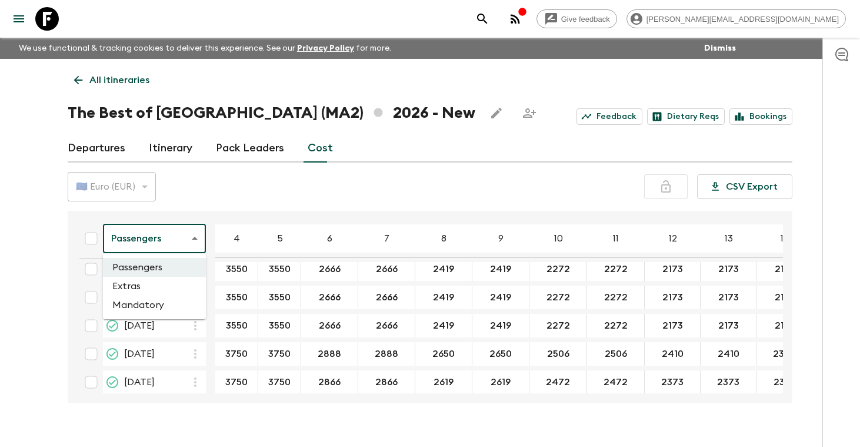
click at [160, 285] on li "Extras" at bounding box center [154, 286] width 103 height 19
